Goal: Task Accomplishment & Management: Use online tool/utility

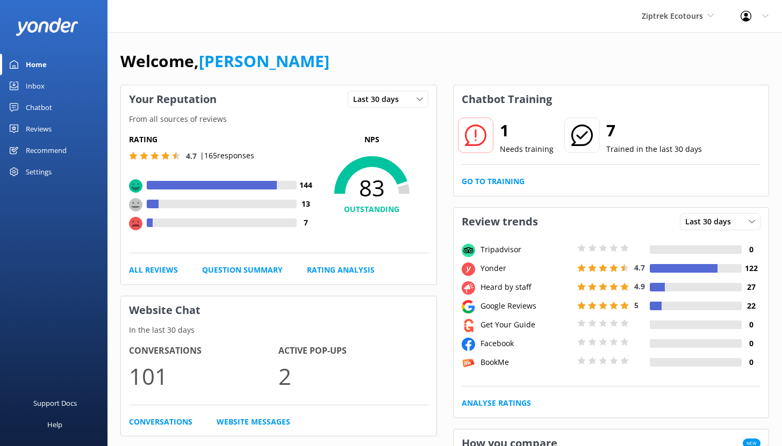
scroll to position [57, 0]
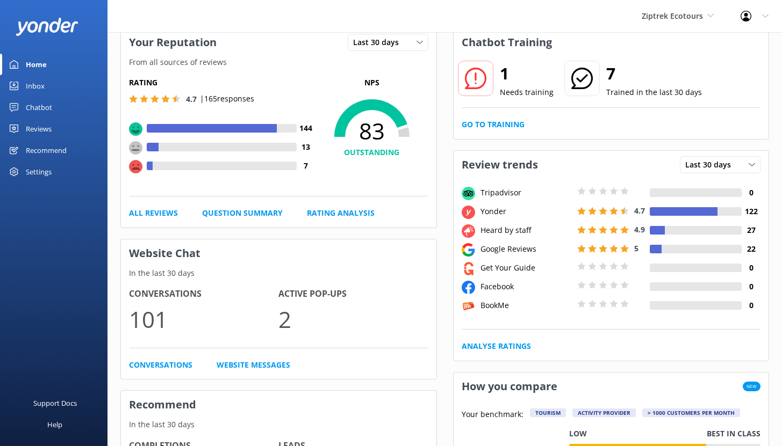
click at [39, 100] on div "Chatbot" at bounding box center [39, 107] width 26 height 21
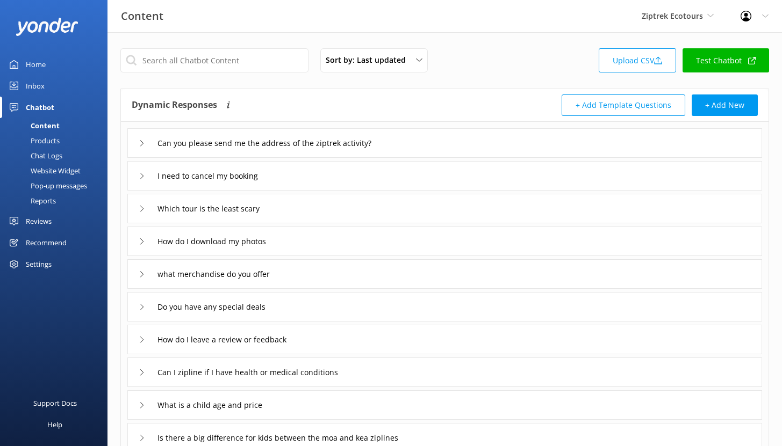
click at [48, 200] on div "Reports" at bounding box center [30, 200] width 49 height 15
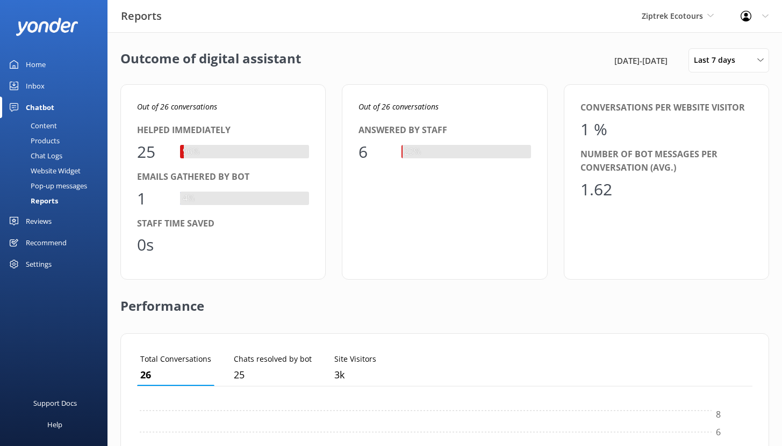
scroll to position [100, 607]
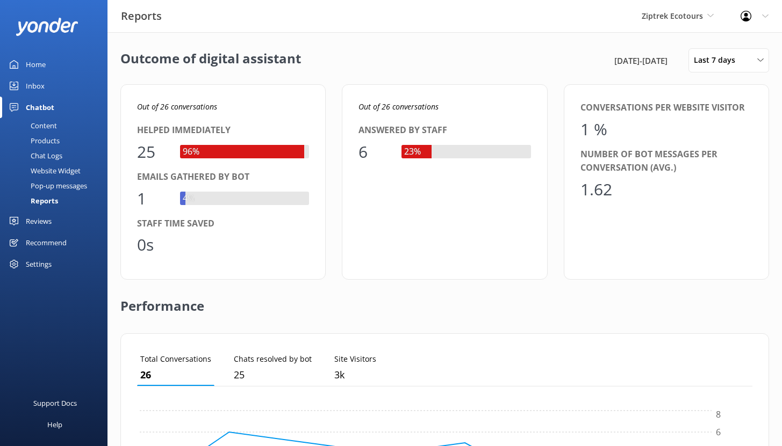
click at [716, 16] on div "Ziptrek Ecotours Yonder demo Yonder Zipline Ziptrek Ecotours Sedona Off-Road Ce…" at bounding box center [677, 16] width 99 height 32
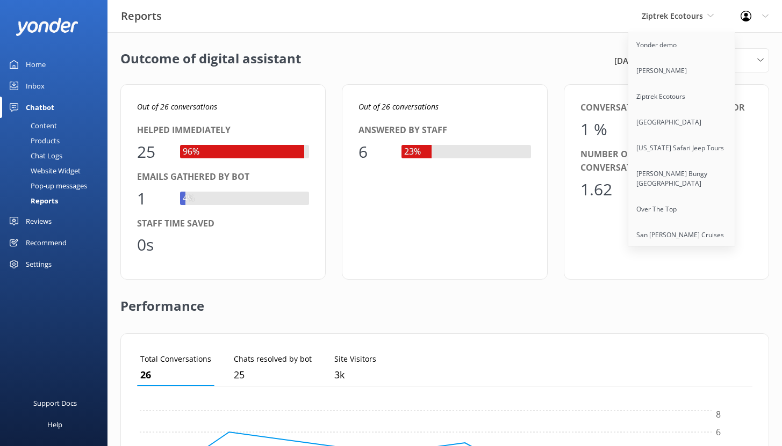
click at [559, 6] on div "Reports Ziptrek Ecotours Yonder demo Yonder Zipline Ziptrek Ecotours Sedona Off…" at bounding box center [391, 16] width 782 height 32
click at [592, 29] on div "Reports Ziptrek Ecotours Yonder demo Yonder Zipline Ziptrek Ecotours Sedona Off…" at bounding box center [391, 16] width 782 height 32
click at [563, 41] on div "Outcome of digital assistant [DATE] - [DATE] Last 7 days Last 7 days Last 30 da…" at bounding box center [444, 390] width 674 height 717
click at [663, 21] on span "Ziptrek Ecotours" at bounding box center [677, 16] width 72 height 12
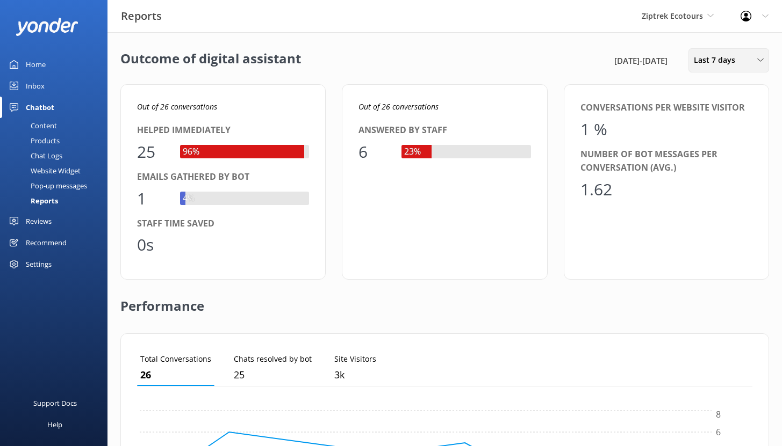
click at [735, 62] on span "Last 7 days" at bounding box center [718, 60] width 48 height 12
click at [722, 105] on div "Last 30 days" at bounding box center [713, 107] width 38 height 11
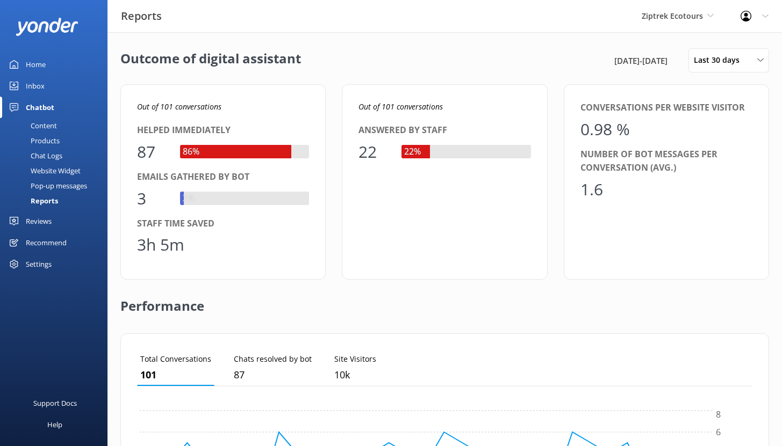
click at [45, 200] on div "Reports" at bounding box center [32, 200] width 52 height 15
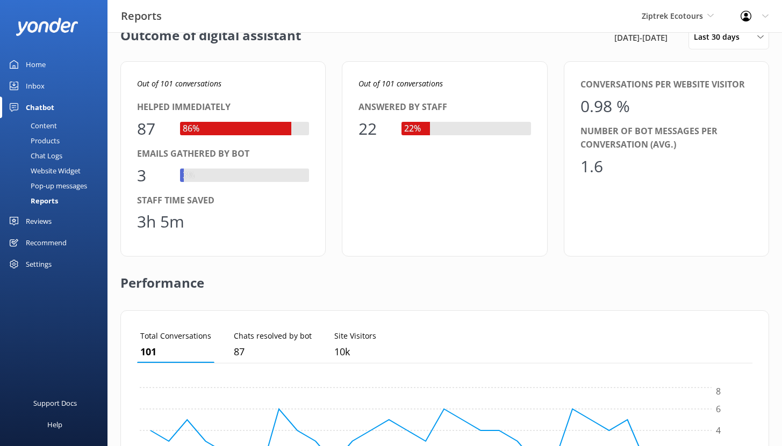
scroll to position [0, 0]
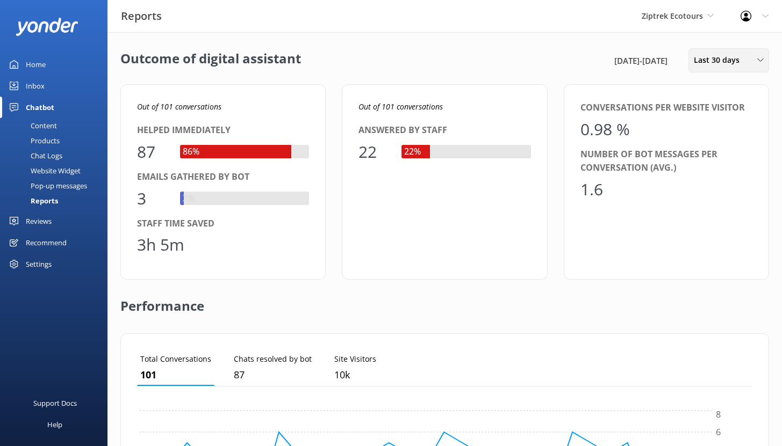
click at [725, 56] on span "Last 30 days" at bounding box center [720, 60] width 52 height 12
click at [458, 60] on div "Outcome of digital assistant [DATE] - [DATE] Last 30 days Last 7 days Last 30 d…" at bounding box center [444, 60] width 648 height 24
drag, startPoint x: 160, startPoint y: 105, endPoint x: 212, endPoint y: 105, distance: 52.1
click at [212, 105] on icon "Out of 101 conversations" at bounding box center [179, 107] width 84 height 10
drag, startPoint x: 362, startPoint y: 150, endPoint x: 385, endPoint y: 150, distance: 23.1
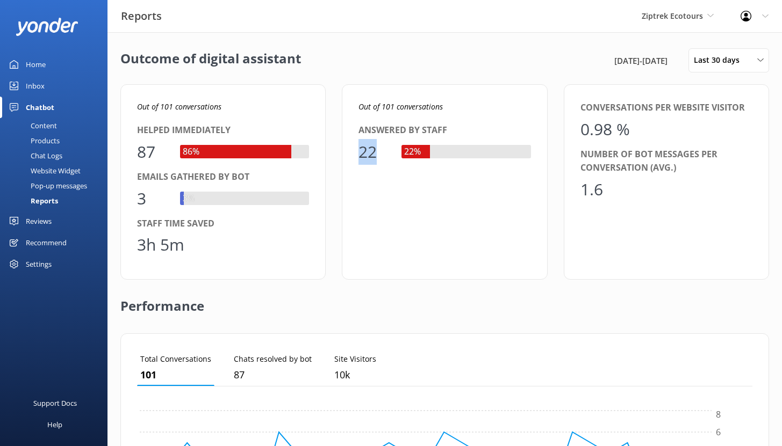
click at [385, 150] on div "22" at bounding box center [374, 152] width 32 height 26
drag, startPoint x: 146, startPoint y: 198, endPoint x: 132, endPoint y: 200, distance: 14.1
click at [133, 199] on div "Out of 101 conversations Helped immediately 87 86% Emails gathered by bot 3 3% …" at bounding box center [222, 182] width 205 height 196
drag, startPoint x: 138, startPoint y: 244, endPoint x: 205, endPoint y: 244, distance: 67.2
click at [205, 244] on div "3h 5m" at bounding box center [223, 245] width 172 height 26
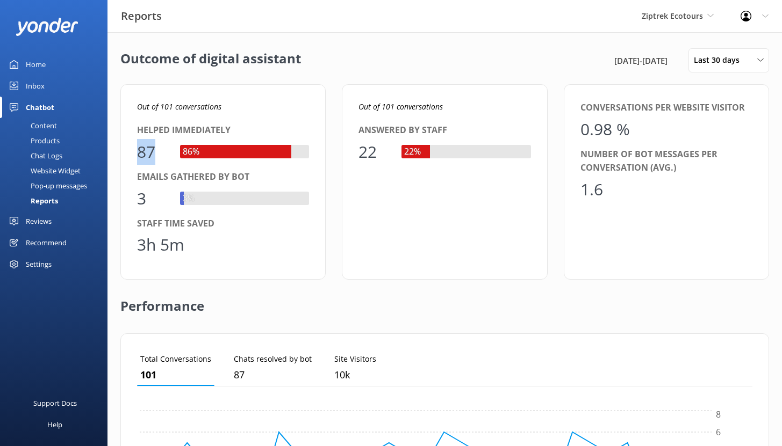
drag, startPoint x: 151, startPoint y: 152, endPoint x: 137, endPoint y: 154, distance: 14.1
click at [137, 153] on div "87" at bounding box center [153, 152] width 32 height 26
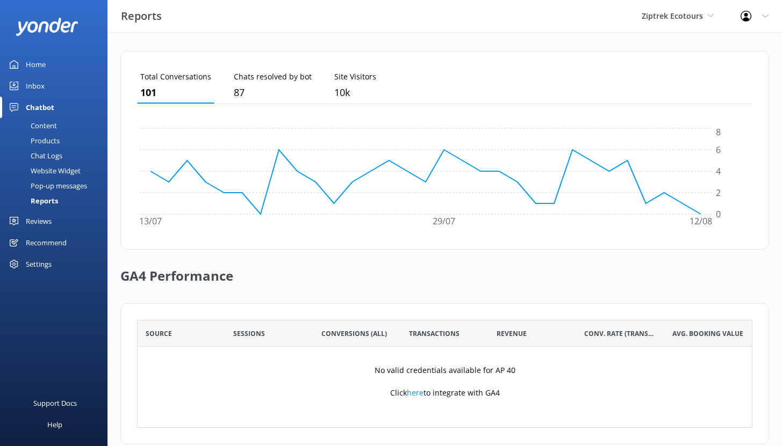
scroll to position [302, 0]
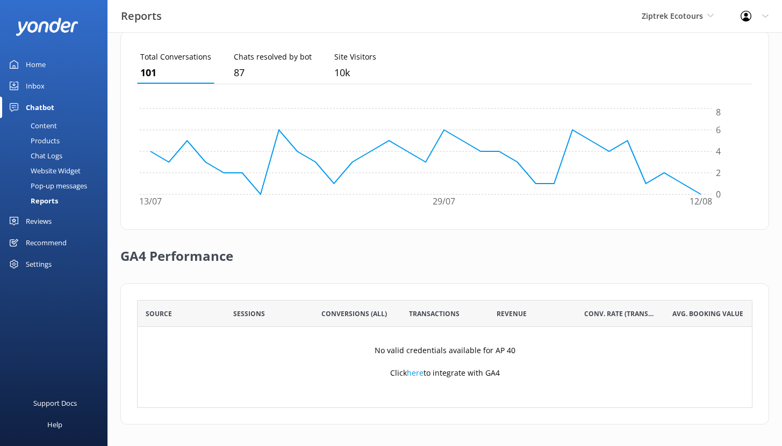
click at [50, 125] on div "Content" at bounding box center [31, 125] width 51 height 15
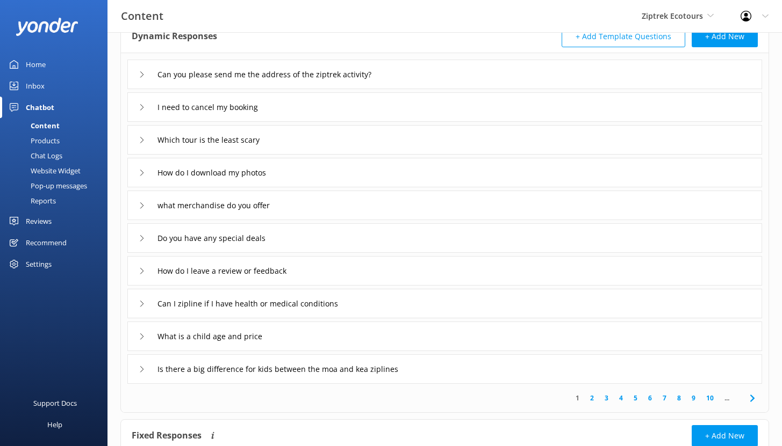
scroll to position [69, 0]
click at [293, 338] on div "What is a child age and price" at bounding box center [444, 336] width 634 height 30
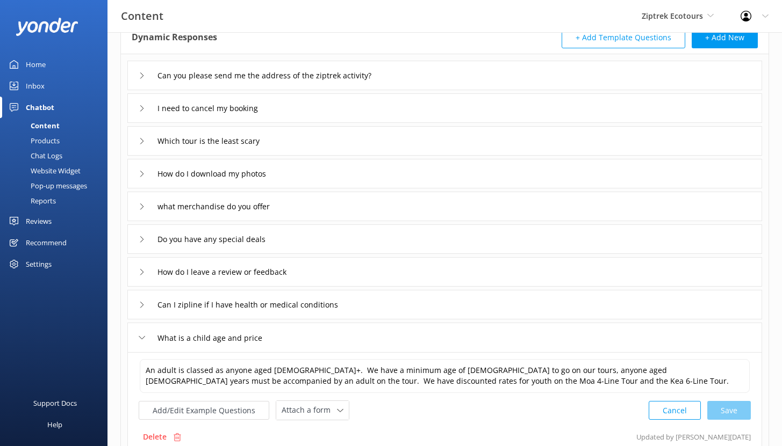
scroll to position [68, 0]
click at [681, 413] on button "Cancel" at bounding box center [674, 410] width 52 height 19
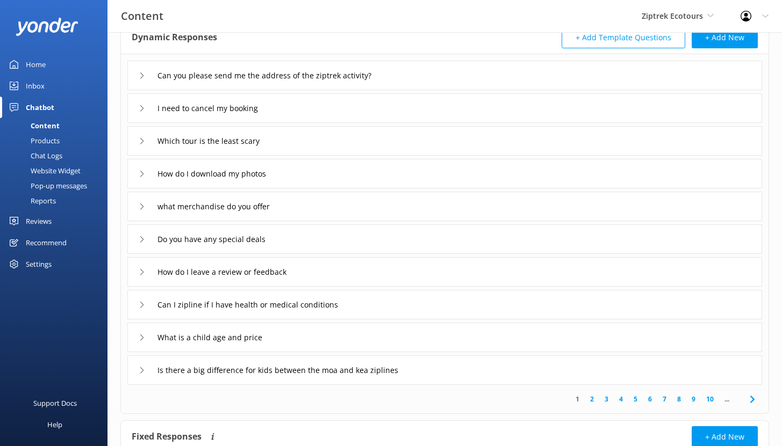
click at [46, 154] on div "Chat Logs" at bounding box center [34, 155] width 56 height 15
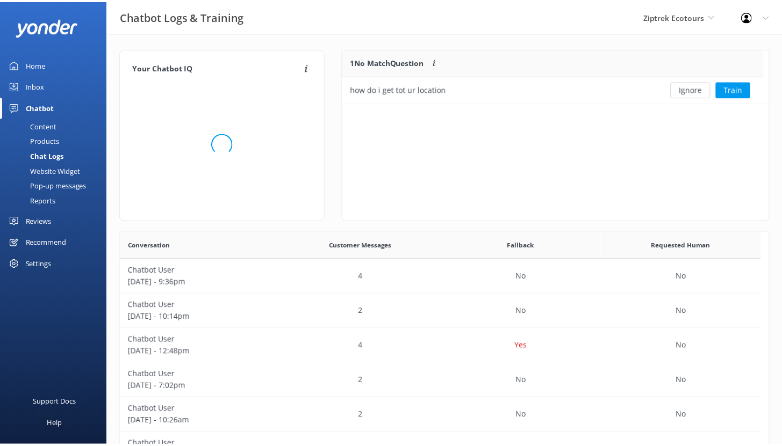
scroll to position [369, 639]
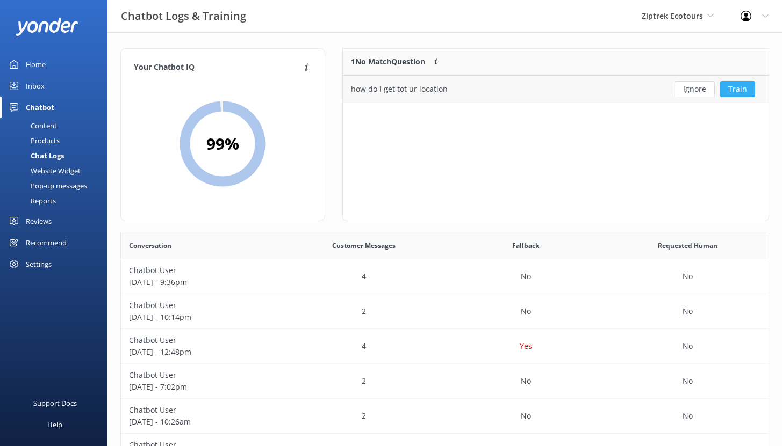
click at [734, 89] on button "Train" at bounding box center [737, 89] width 35 height 16
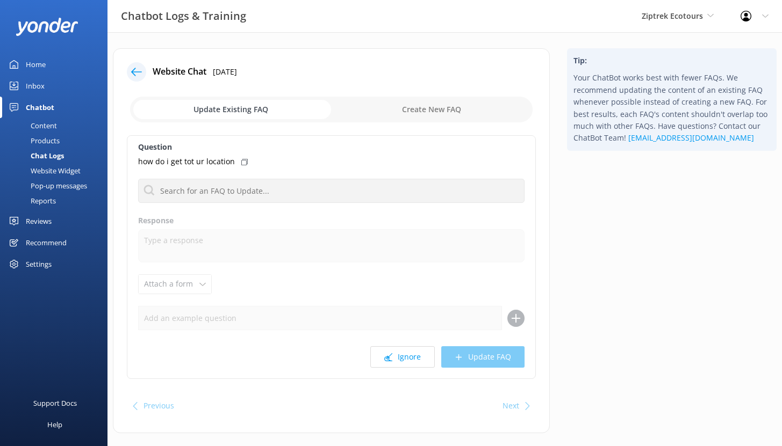
click at [437, 112] on input "checkbox" at bounding box center [331, 110] width 402 height 26
checkbox input "true"
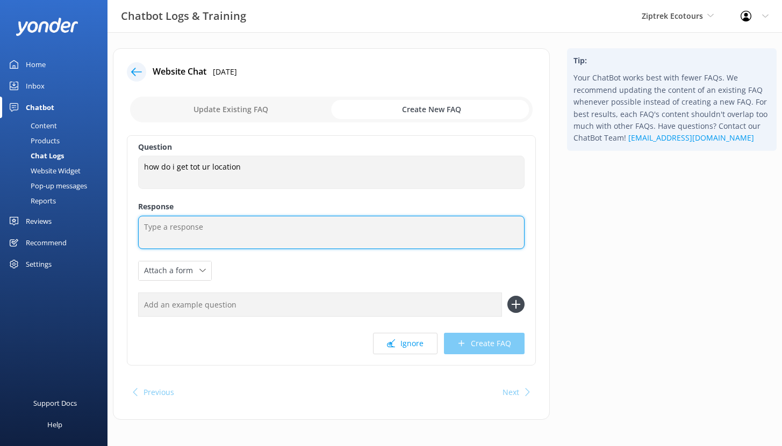
click at [205, 230] on textarea at bounding box center [331, 232] width 386 height 33
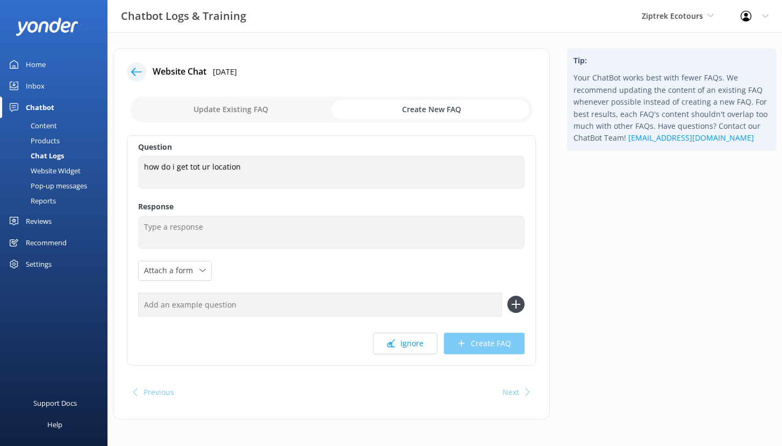
click at [137, 70] on icon at bounding box center [136, 72] width 11 height 11
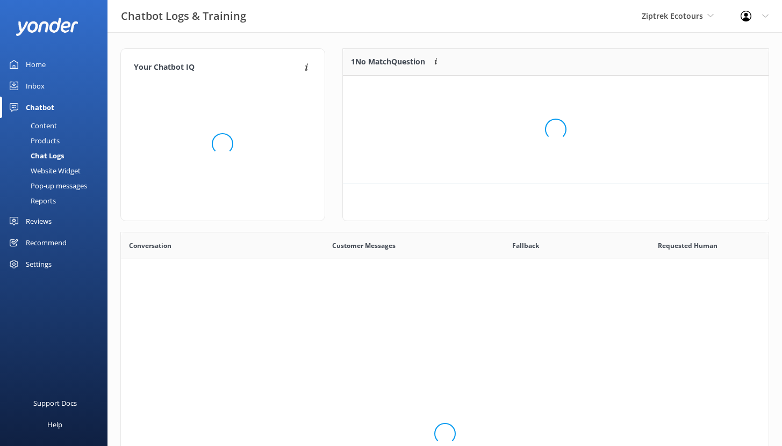
scroll to position [46, 417]
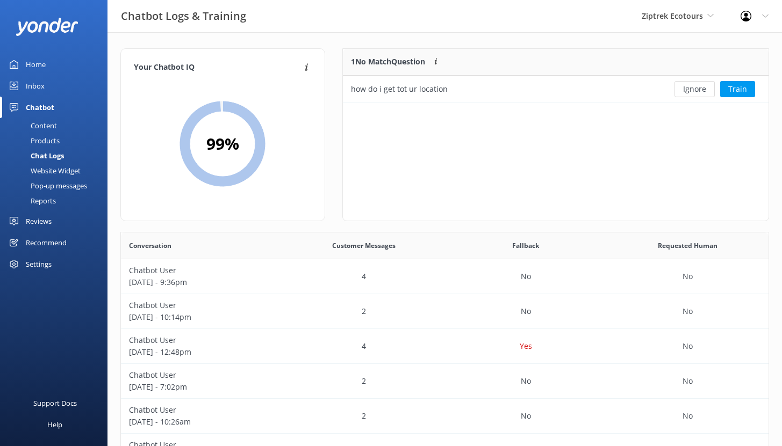
click at [45, 221] on div "Reviews" at bounding box center [39, 221] width 26 height 21
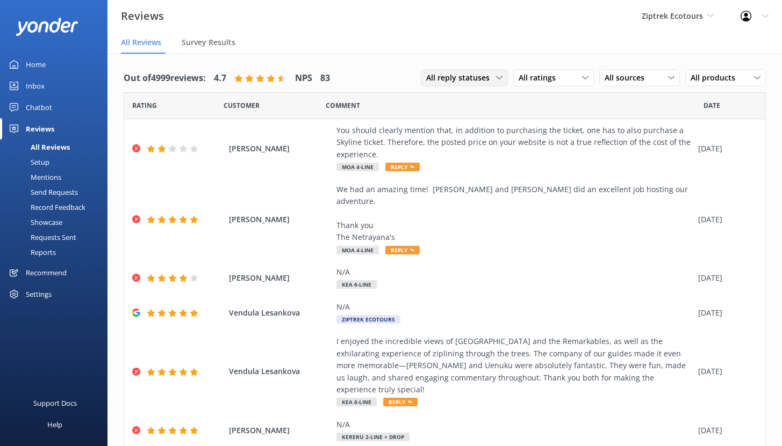
click at [485, 78] on span "All reply statuses" at bounding box center [461, 78] width 70 height 12
click at [484, 77] on span "All reply statuses" at bounding box center [461, 78] width 70 height 12
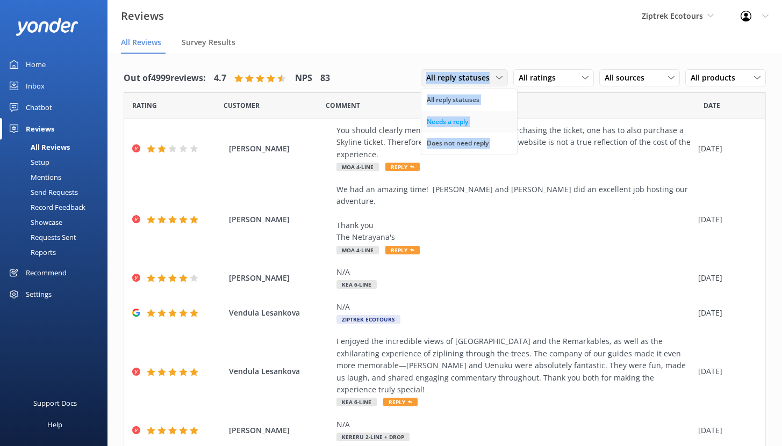
click at [468, 120] on link "Needs a reply" at bounding box center [469, 121] width 96 height 21
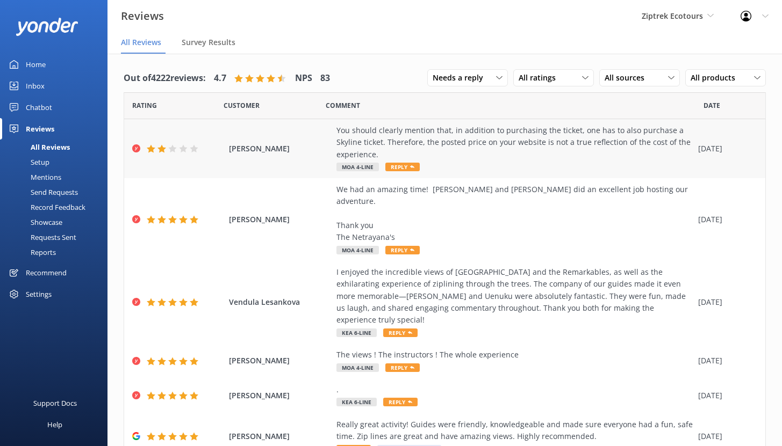
click at [471, 153] on div "You should clearly mention that, in addition to purchasing the ticket, one has …" at bounding box center [514, 143] width 356 height 36
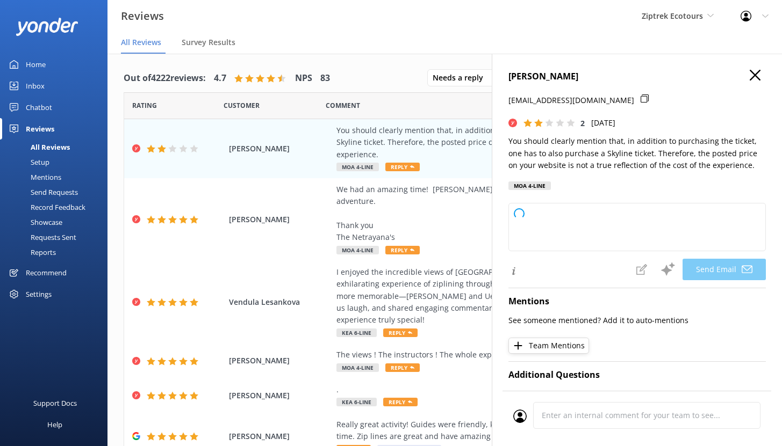
type textarea "Kia ora Amit, Thank you for your feedback. We appreciate you bringing this to o…"
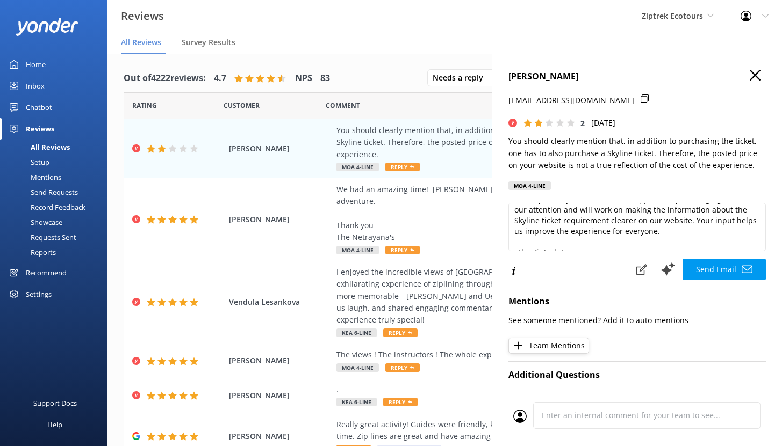
scroll to position [25, 0]
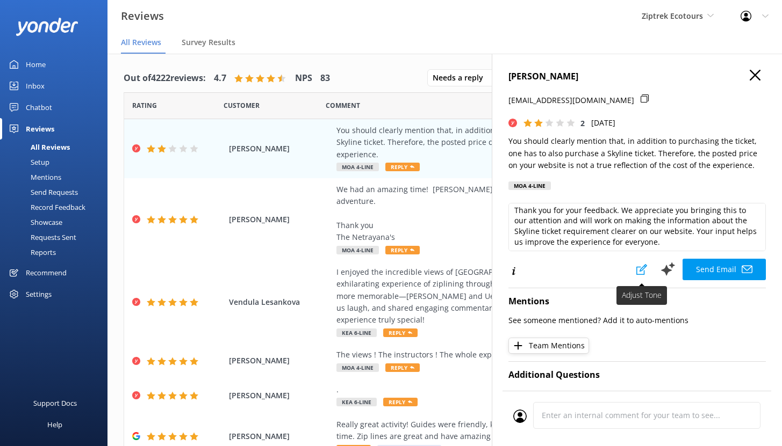
click at [636, 270] on icon at bounding box center [641, 269] width 11 height 11
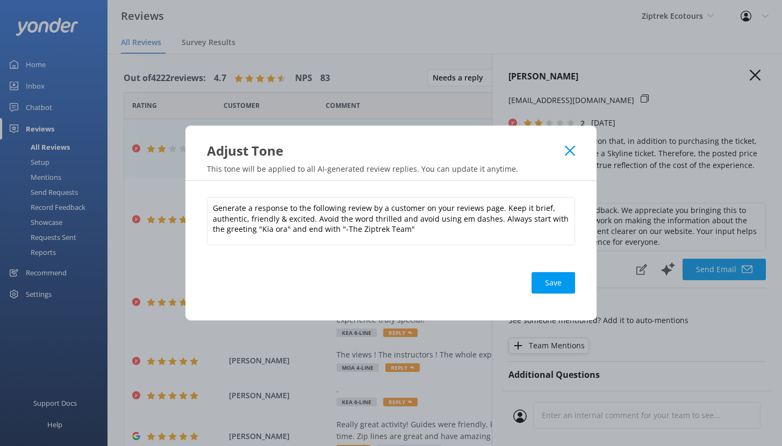
click at [569, 152] on use at bounding box center [570, 151] width 10 height 10
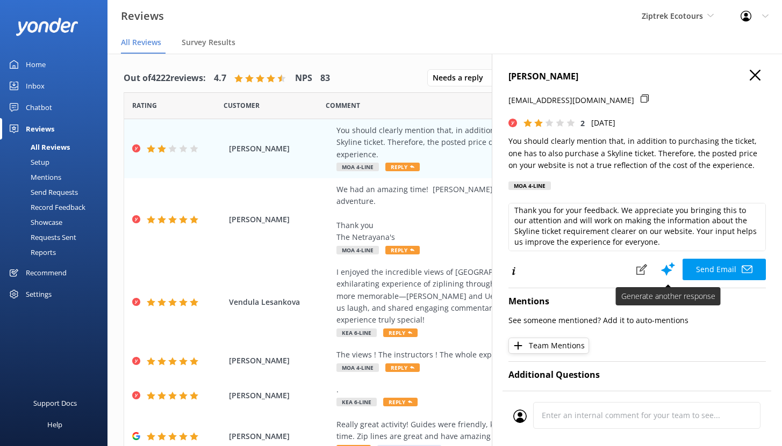
click at [661, 268] on use at bounding box center [668, 269] width 14 height 13
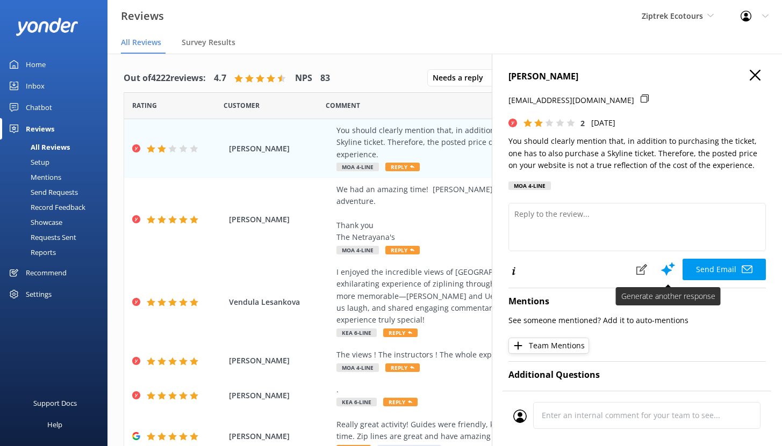
scroll to position [0, 0]
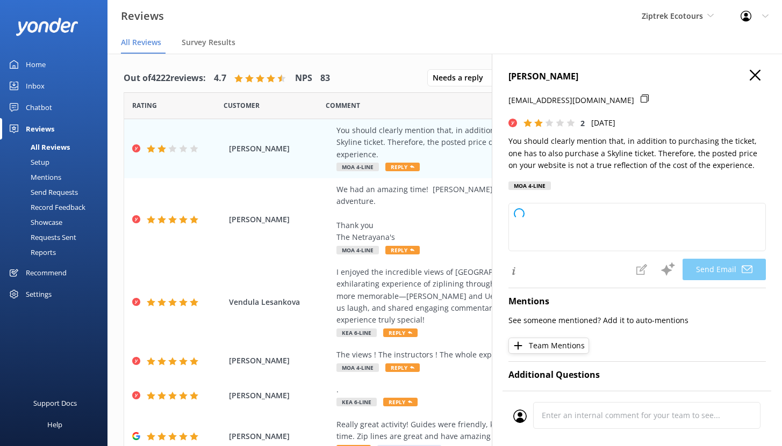
type textarea "Kia ora Amit, Thanks so much for your feedback. We appreciate you pointing this…"
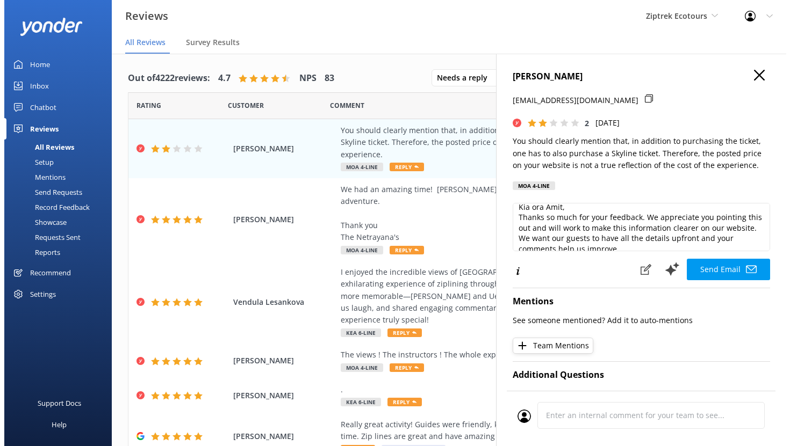
scroll to position [16, 0]
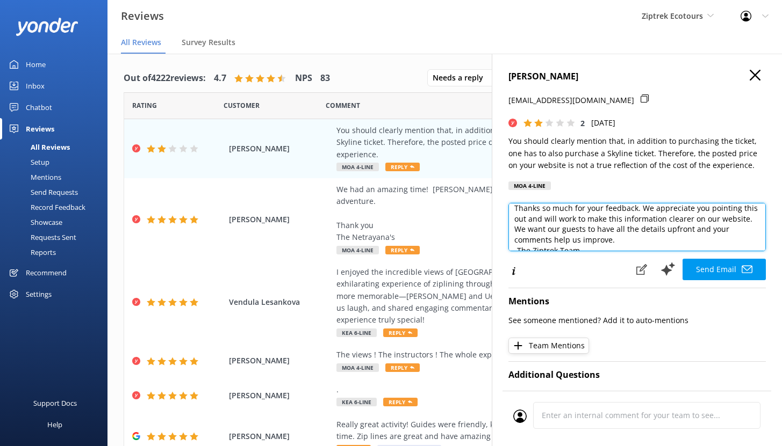
click at [639, 241] on textarea "Kia ora Amit, Thanks so much for your feedback. We appreciate you pointing this…" at bounding box center [636, 227] width 257 height 48
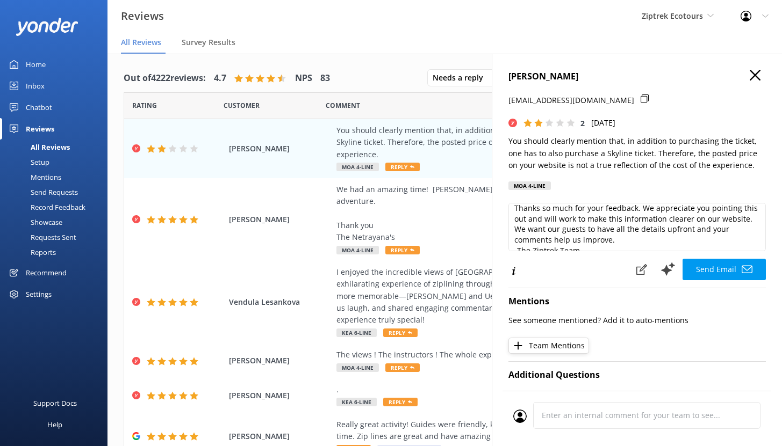
click at [749, 78] on icon at bounding box center [754, 75] width 11 height 11
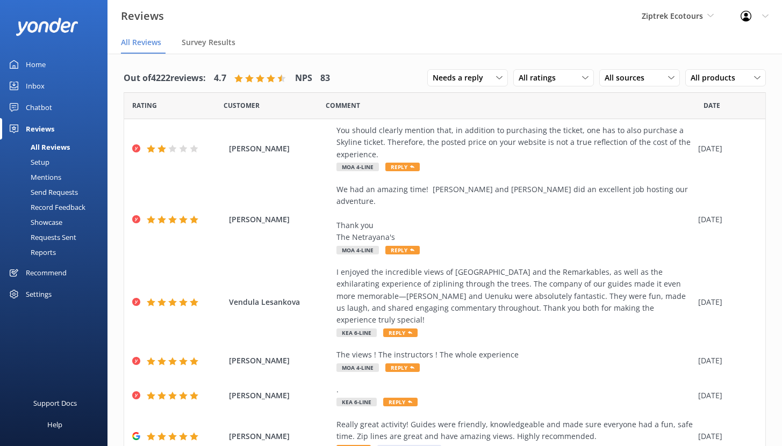
click at [56, 177] on div "Mentions" at bounding box center [33, 177] width 55 height 15
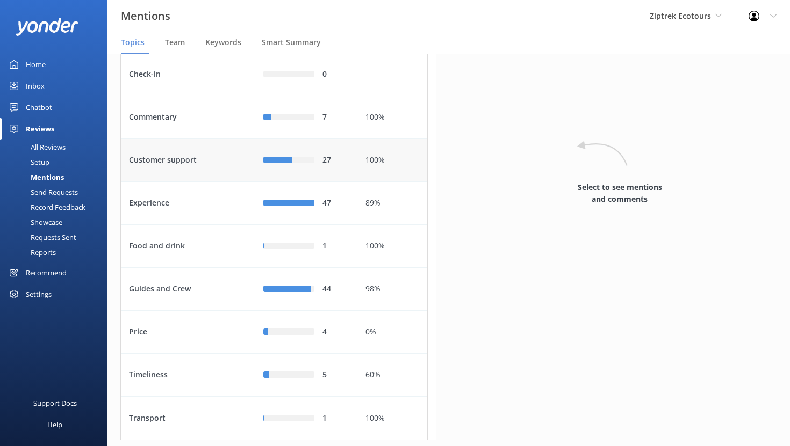
scroll to position [75, 0]
click at [189, 222] on div "Experience" at bounding box center [188, 202] width 134 height 43
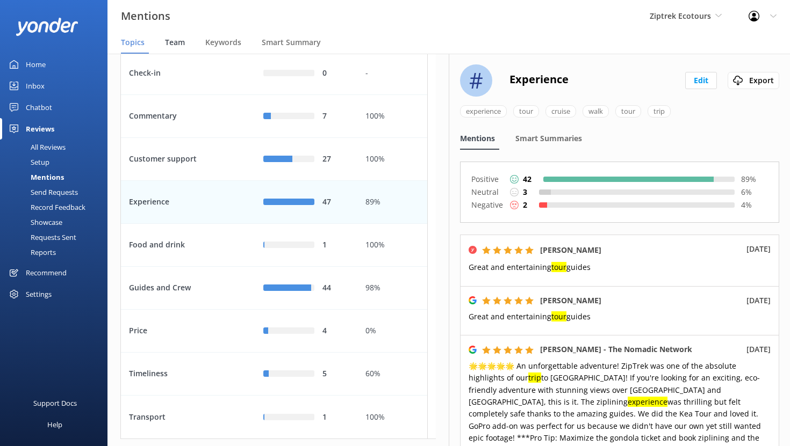
click at [171, 45] on span "Team" at bounding box center [175, 42] width 20 height 11
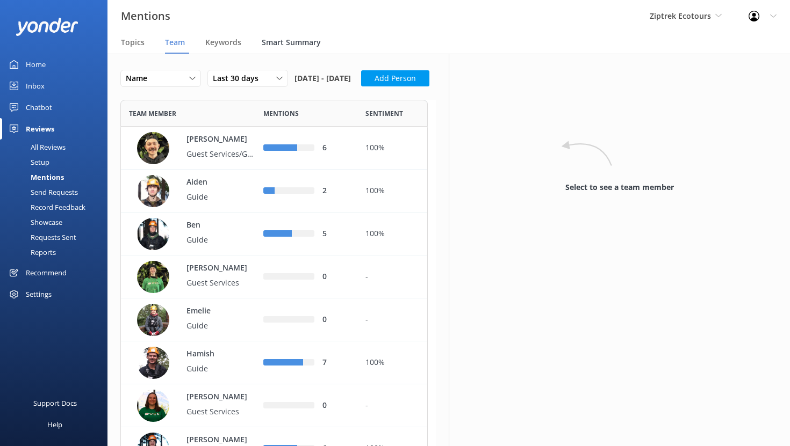
click at [288, 42] on span "Smart Summary" at bounding box center [291, 42] width 59 height 11
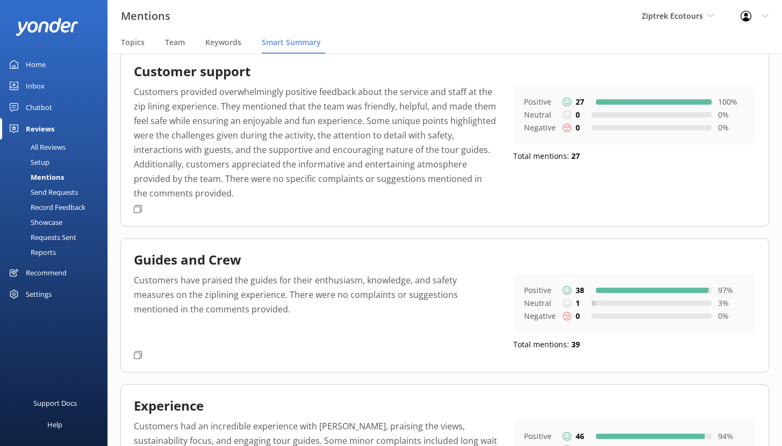
scroll to position [55, 0]
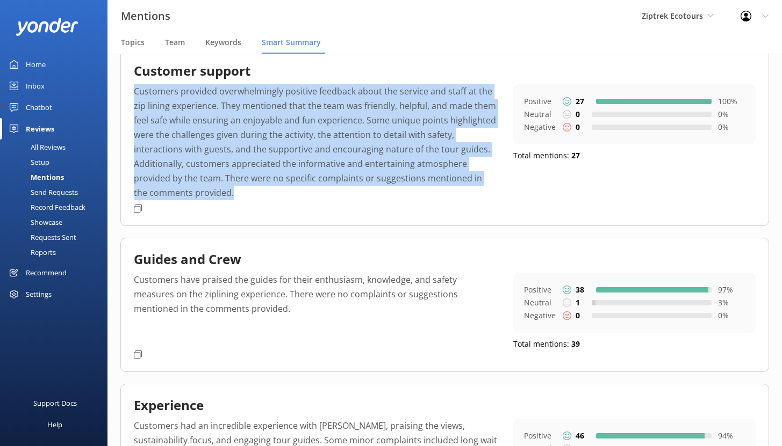
drag, startPoint x: 134, startPoint y: 92, endPoint x: 232, endPoint y: 199, distance: 145.2
click at [230, 200] on div "Customers provided overwhelmingly positive feedback about the service and staff…" at bounding box center [445, 144] width 622 height 120
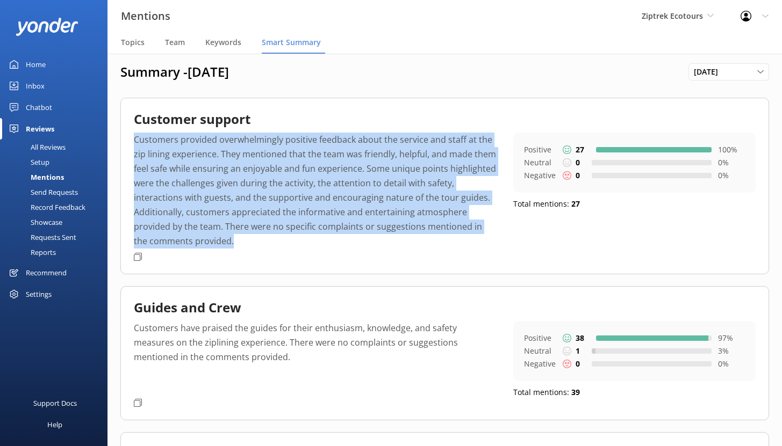
scroll to position [0, 0]
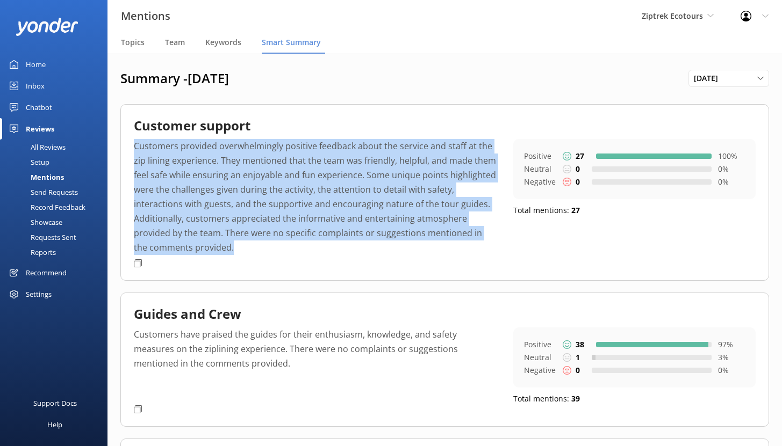
click at [52, 272] on div "Recommend" at bounding box center [46, 272] width 41 height 21
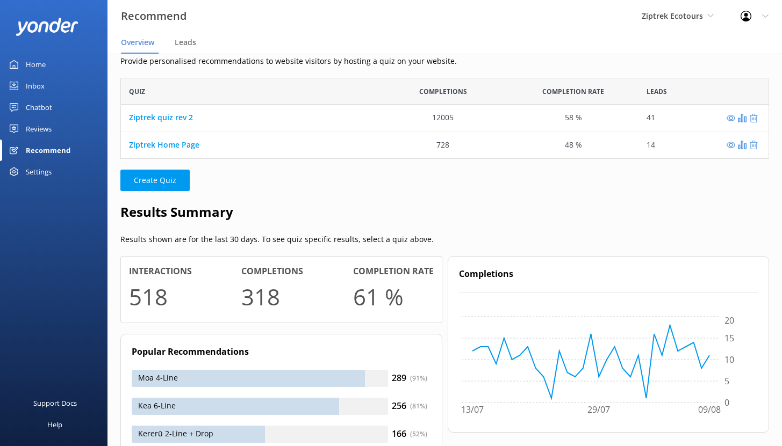
scroll to position [68, 0]
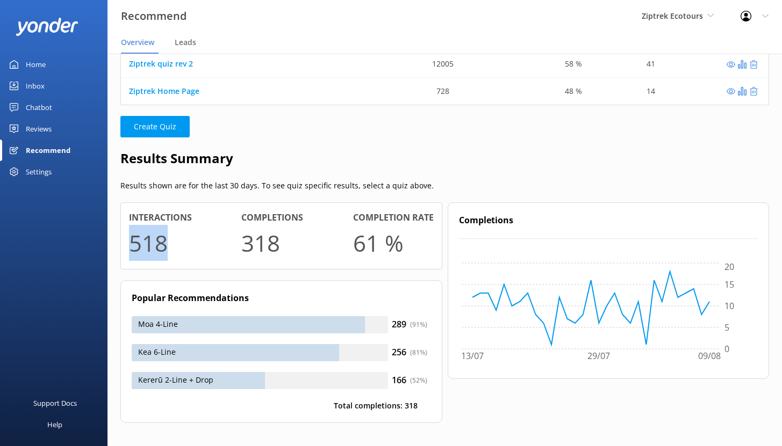
drag, startPoint x: 129, startPoint y: 241, endPoint x: 161, endPoint y: 246, distance: 32.5
click at [161, 246] on h1 "518" at bounding box center [148, 243] width 39 height 36
drag, startPoint x: 356, startPoint y: 247, endPoint x: 431, endPoint y: 246, distance: 75.2
click at [431, 246] on div "Completion rate 61 %" at bounding box center [393, 236] width 81 height 50
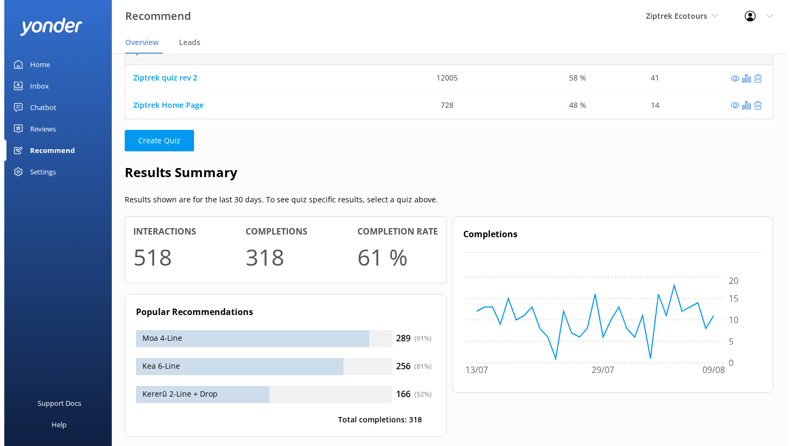
scroll to position [0, 0]
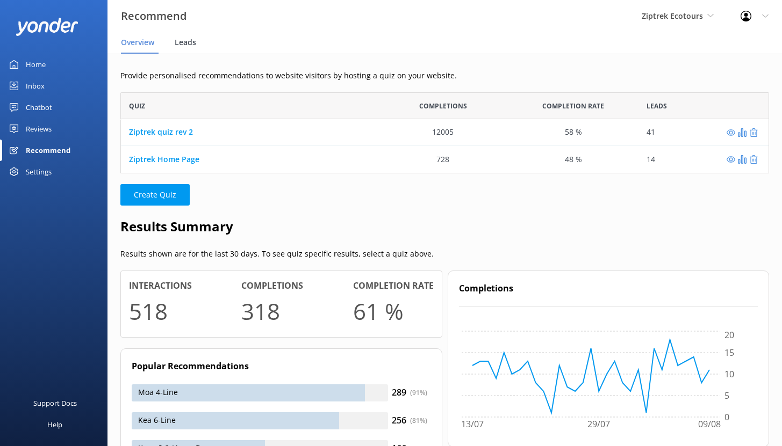
click at [180, 40] on span "Leads" at bounding box center [185, 42] width 21 height 11
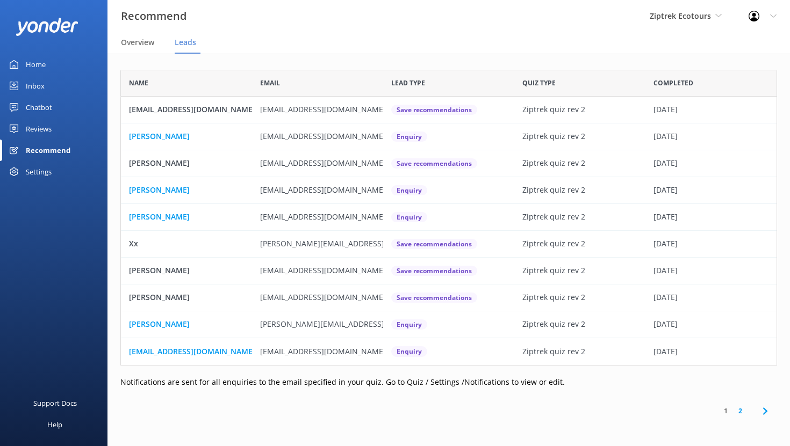
scroll to position [288, 648]
drag, startPoint x: 150, startPoint y: 111, endPoint x: 185, endPoint y: 111, distance: 34.9
click at [180, 110] on p "[EMAIL_ADDRESS][DOMAIN_NAME]" at bounding box center [192, 110] width 126 height 12
drag, startPoint x: 236, startPoint y: 107, endPoint x: 127, endPoint y: 110, distance: 109.1
click at [127, 110] on div "[EMAIL_ADDRESS][DOMAIN_NAME]" at bounding box center [186, 110] width 131 height 27
